Goal: Task Accomplishment & Management: Use online tool/utility

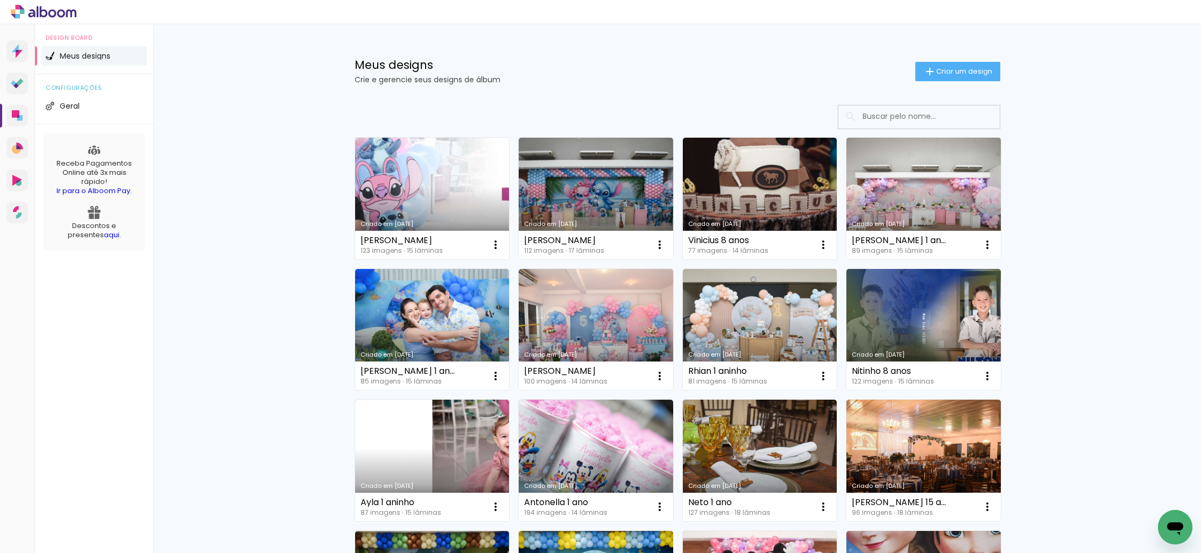
click at [410, 173] on link "Criado em [DATE]" at bounding box center [432, 199] width 154 height 122
